Goal: Use online tool/utility: Utilize a website feature to perform a specific function

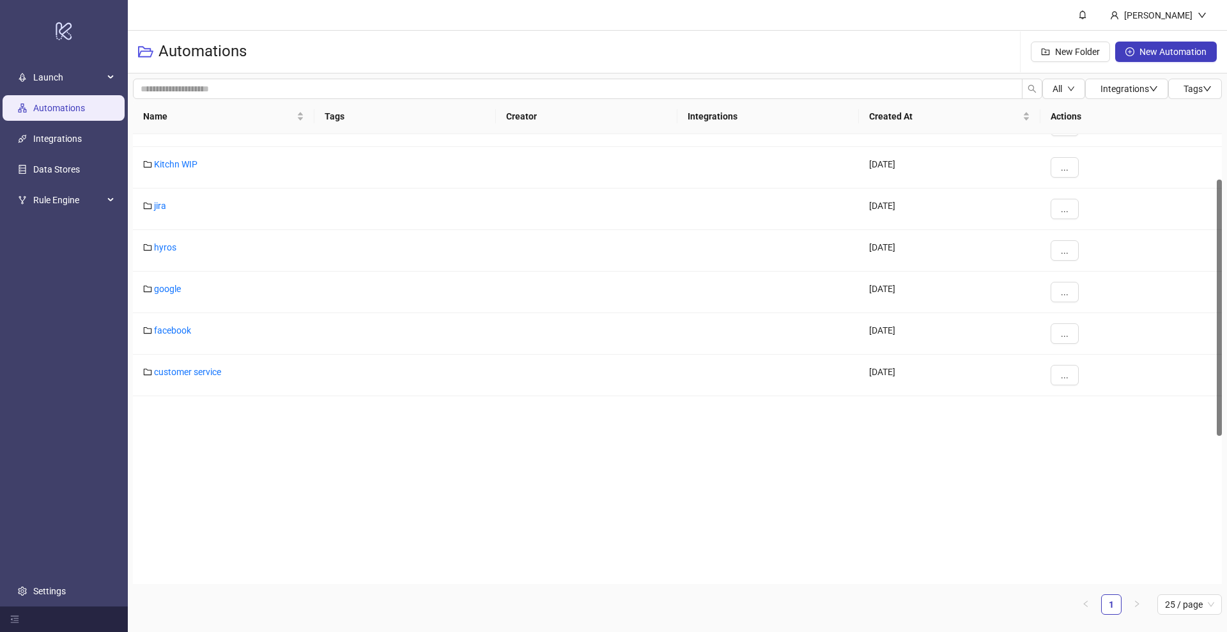
scroll to position [339, 0]
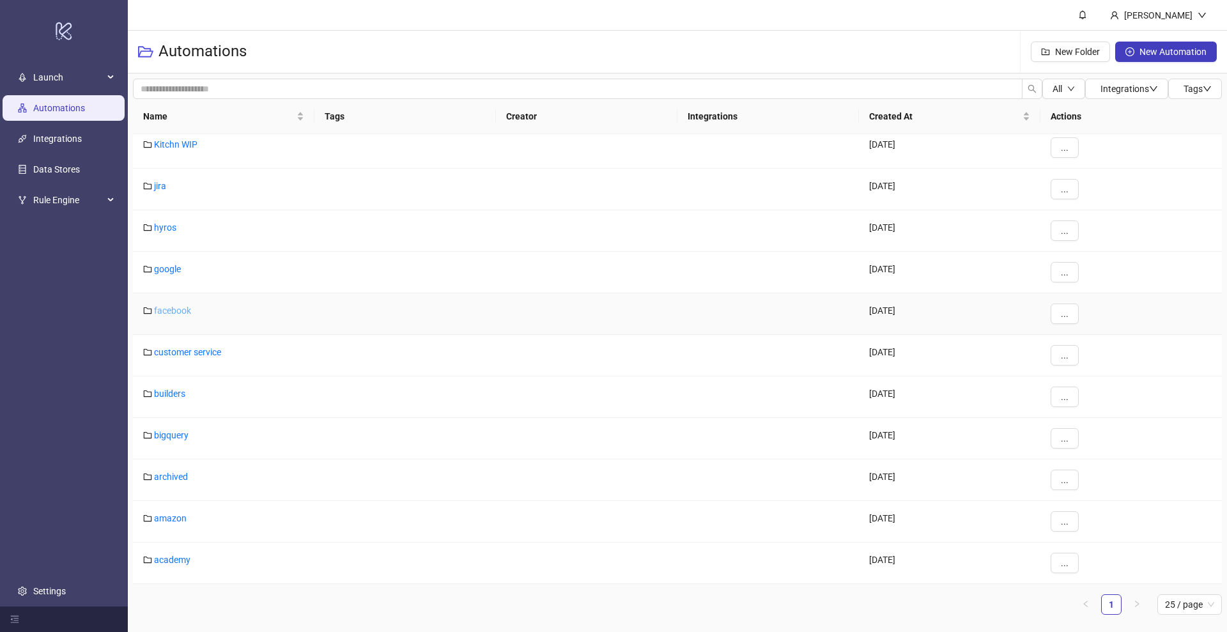
click at [167, 310] on link "facebook" at bounding box center [172, 310] width 37 height 10
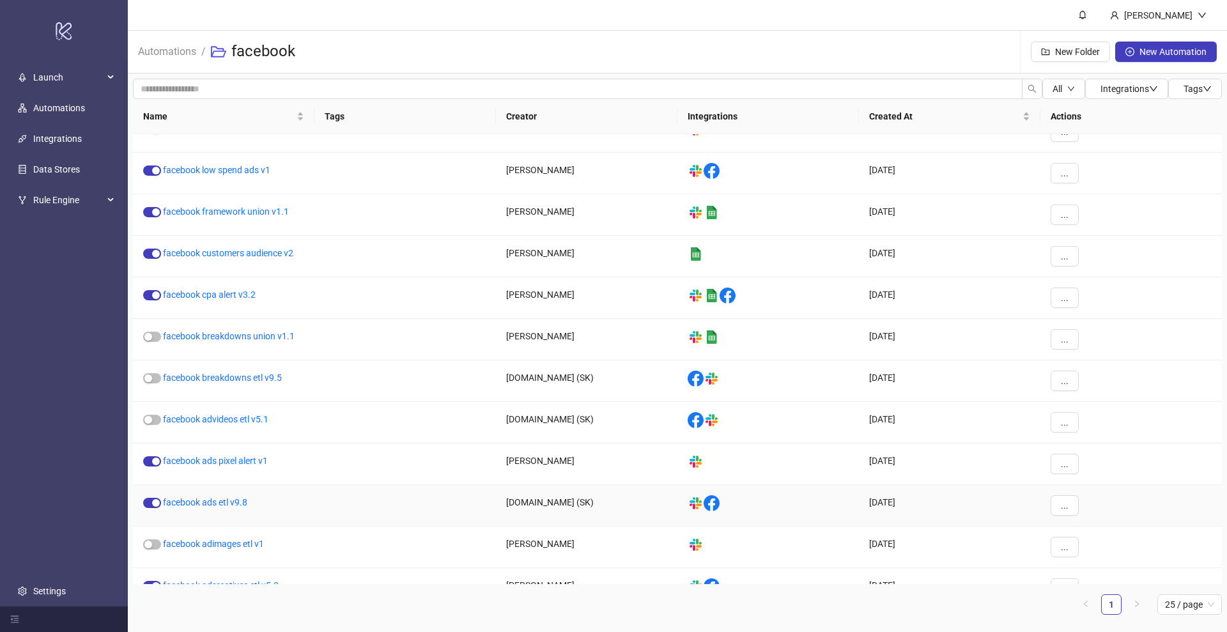
scroll to position [505, 0]
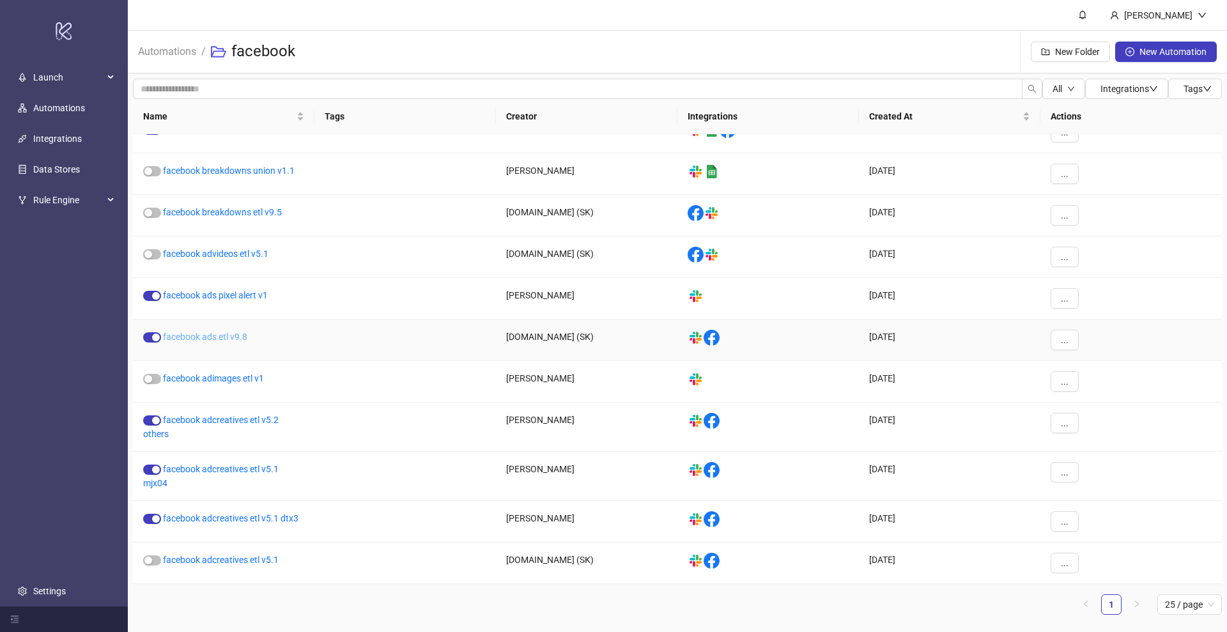
click at [220, 334] on link "facebook ads etl v9.8" at bounding box center [205, 337] width 84 height 10
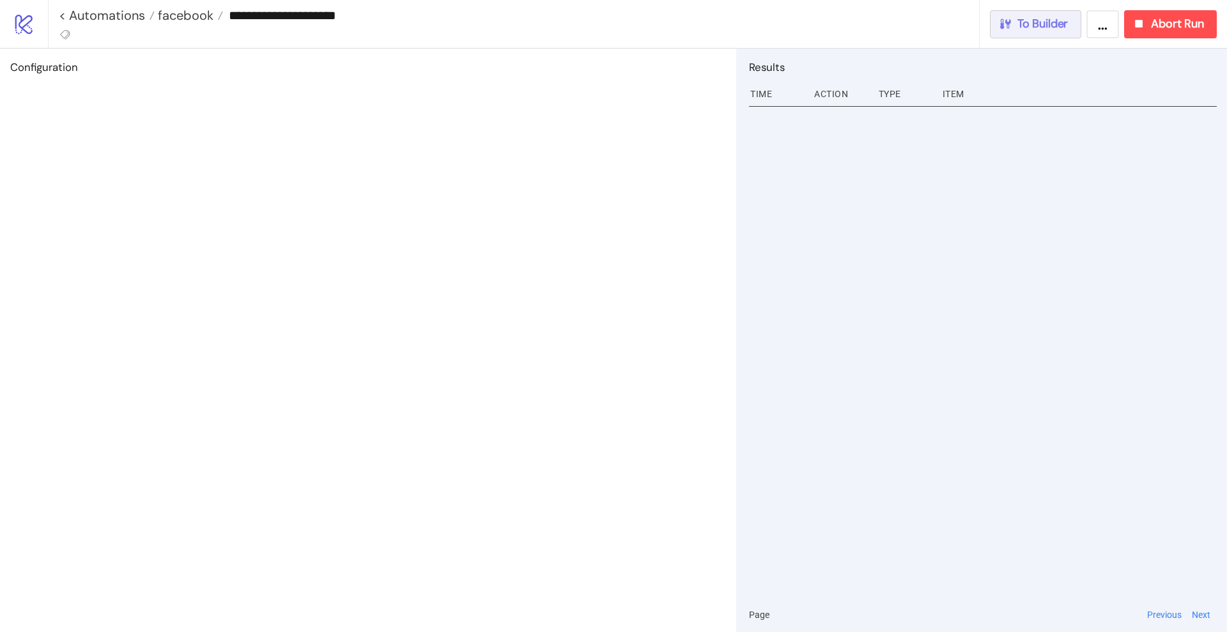
click at [1072, 23] on button "To Builder" at bounding box center [1036, 24] width 92 height 28
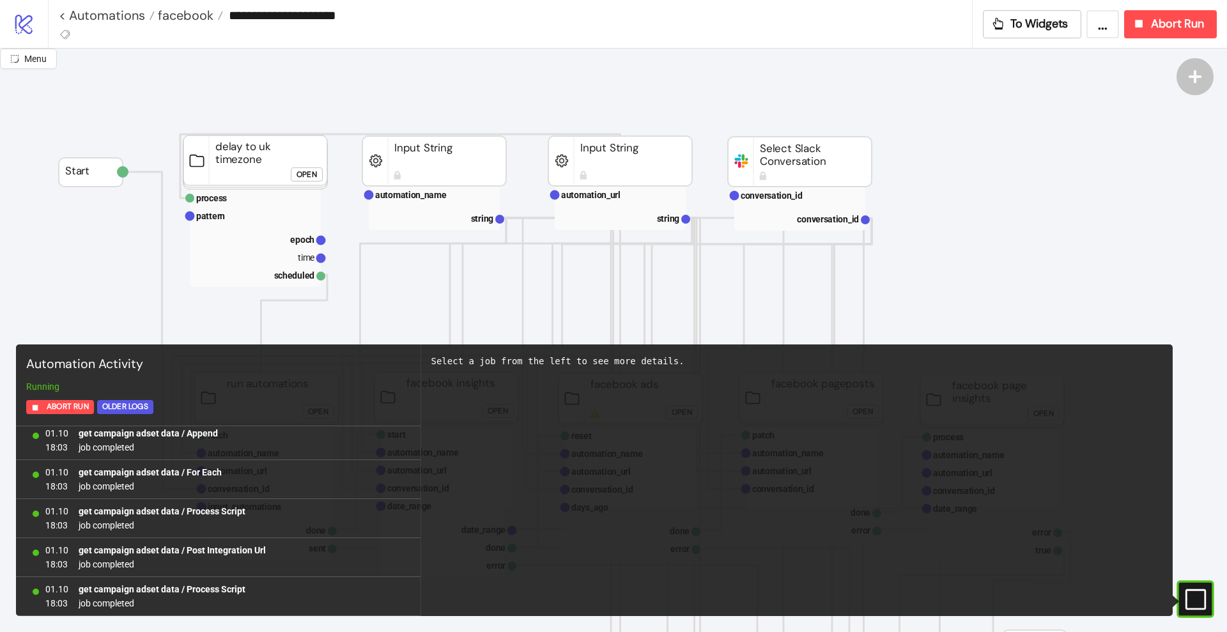
scroll to position [1486, 0]
click at [1188, 597] on rect at bounding box center [1178, 599] width 19 height 19
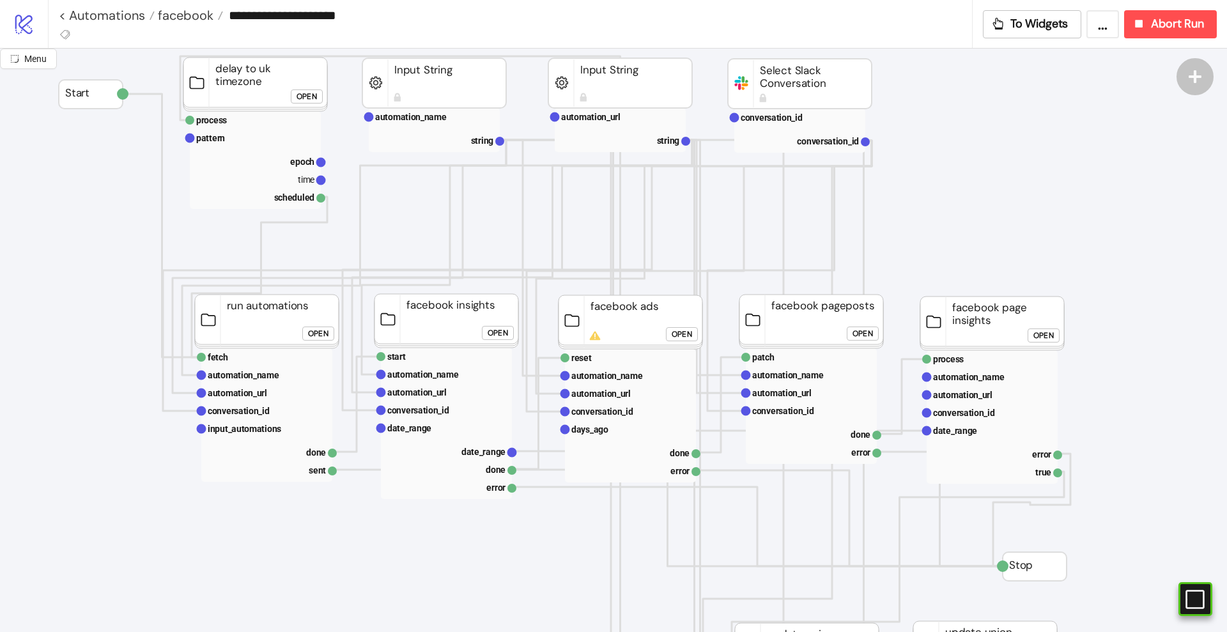
scroll to position [80, 0]
click at [868, 333] on div "Open" at bounding box center [862, 332] width 20 height 15
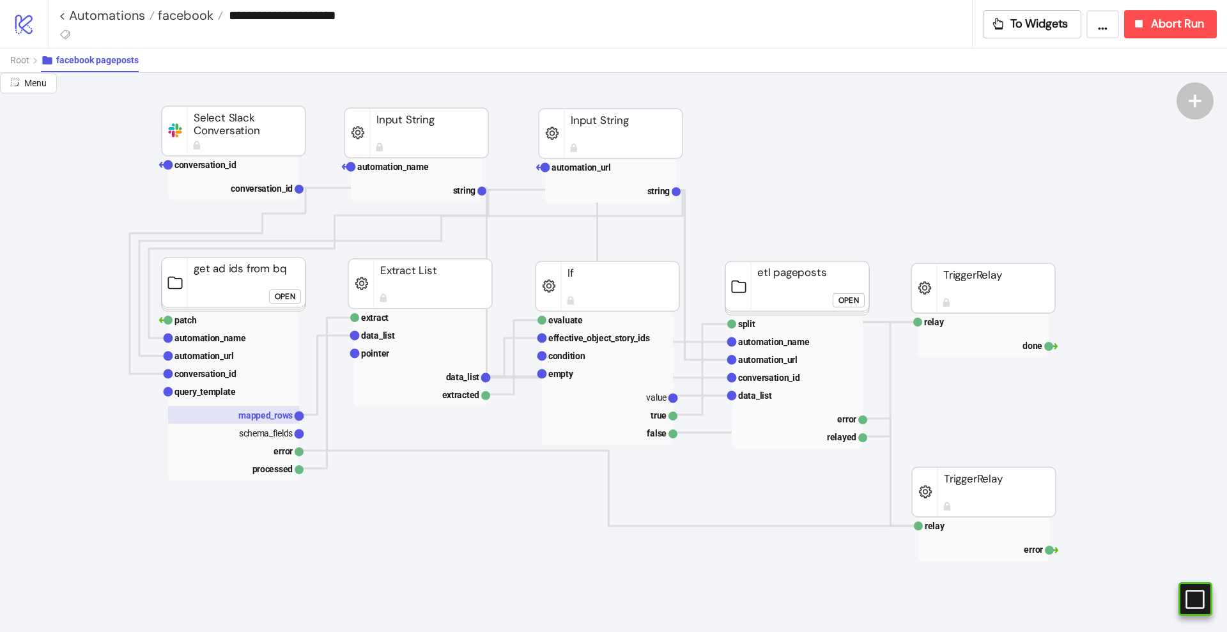
click at [262, 417] on text "mapped_rows" at bounding box center [265, 415] width 54 height 10
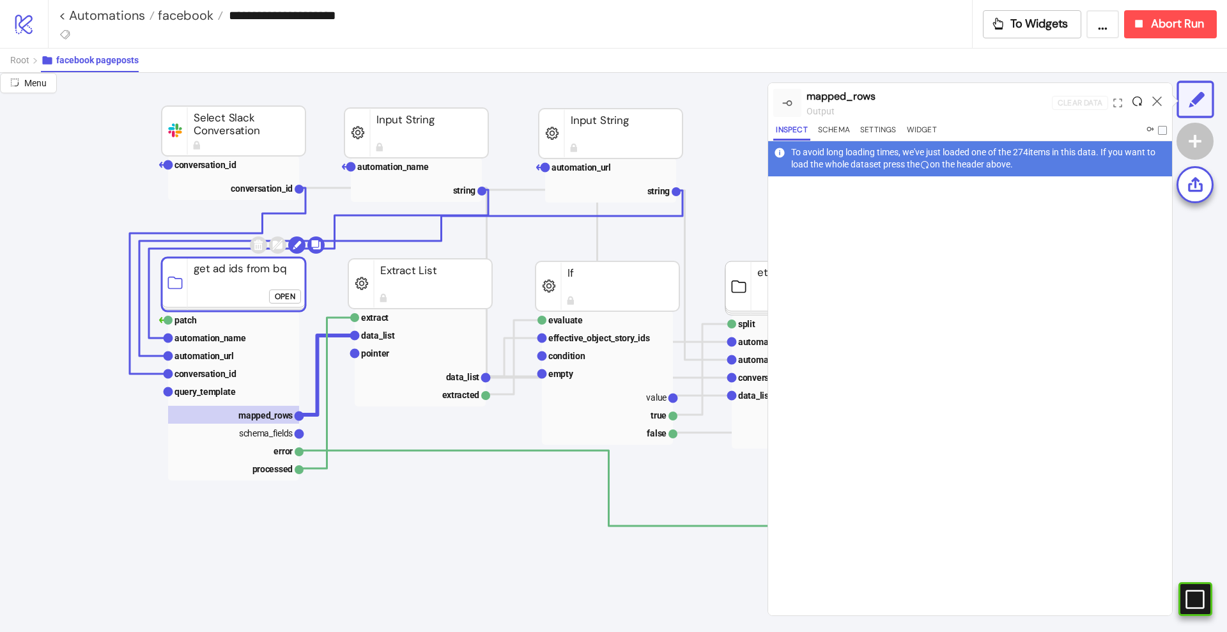
click at [1133, 105] on icon at bounding box center [1137, 101] width 10 height 10
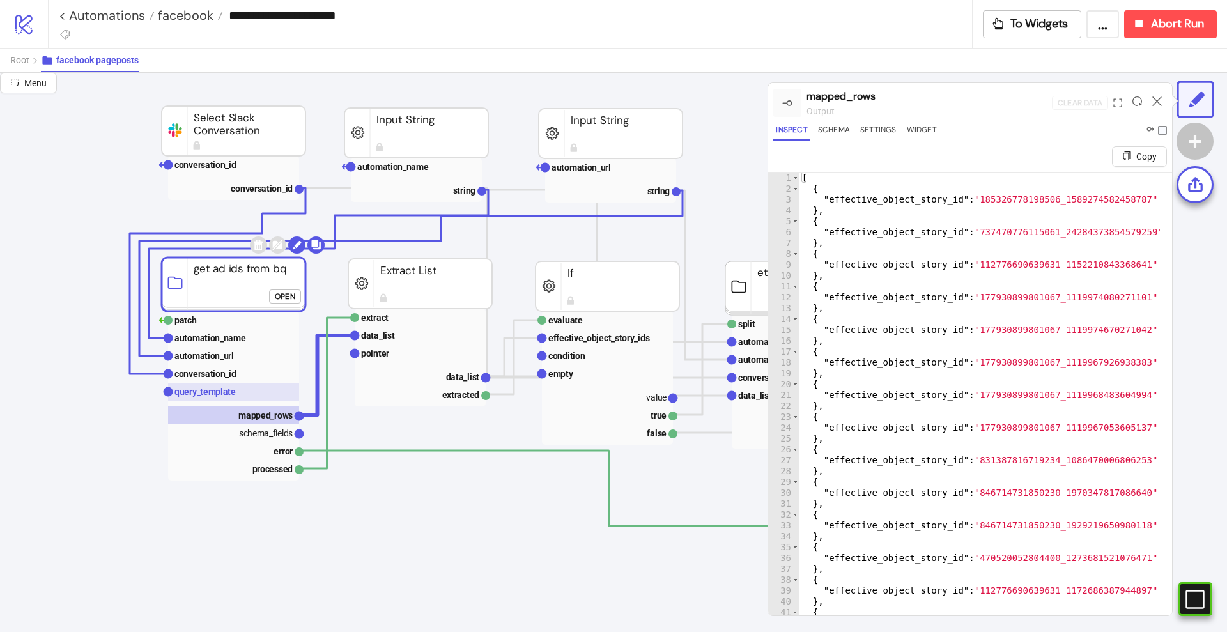
click at [243, 385] on rect at bounding box center [233, 392] width 131 height 18
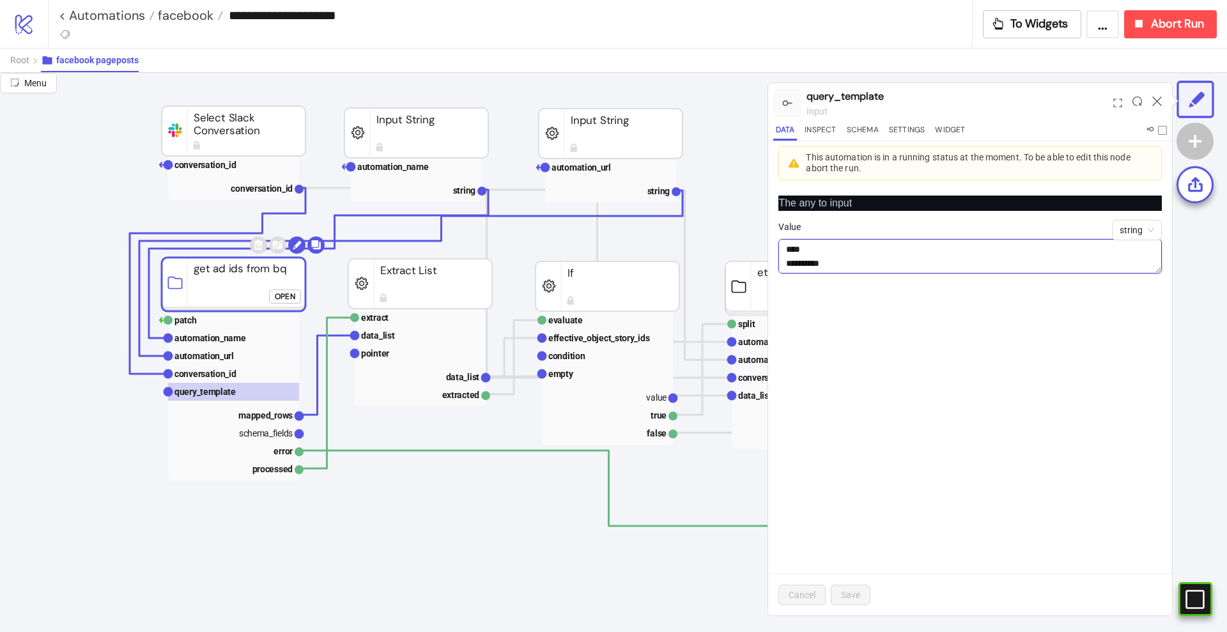
click at [836, 259] on textarea "**********" at bounding box center [969, 256] width 383 height 34
